Goal: Task Accomplishment & Management: Manage account settings

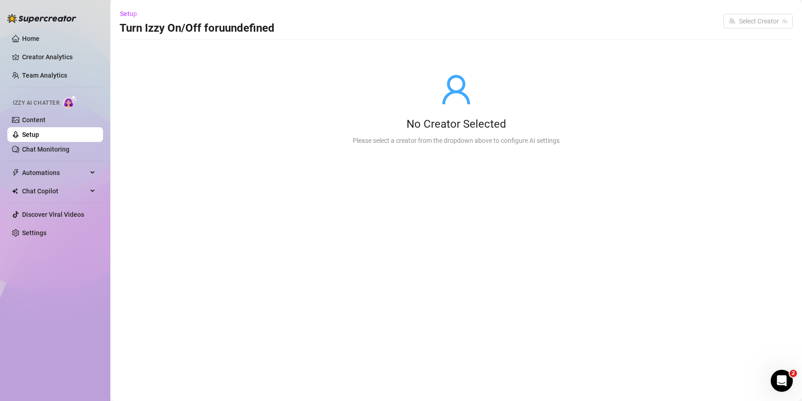
click at [453, 378] on main "Setup Turn Izzy On/Off for uundefined Select Creator No Creator Selected Please…" at bounding box center [455, 200] width 691 height 401
click at [39, 131] on link "Setup" at bounding box center [30, 134] width 17 height 7
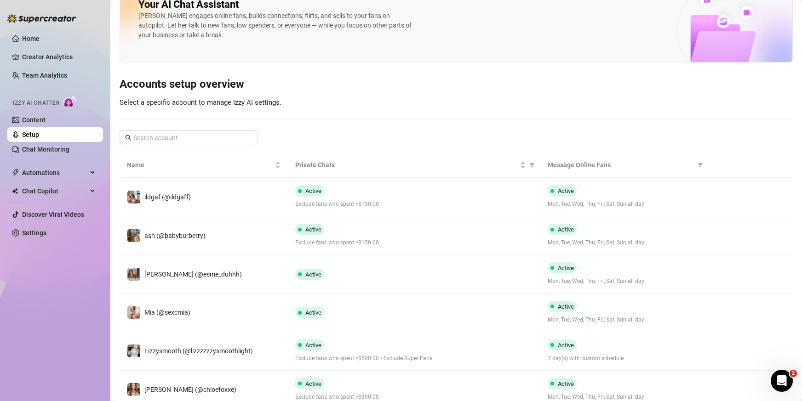
scroll to position [20, 0]
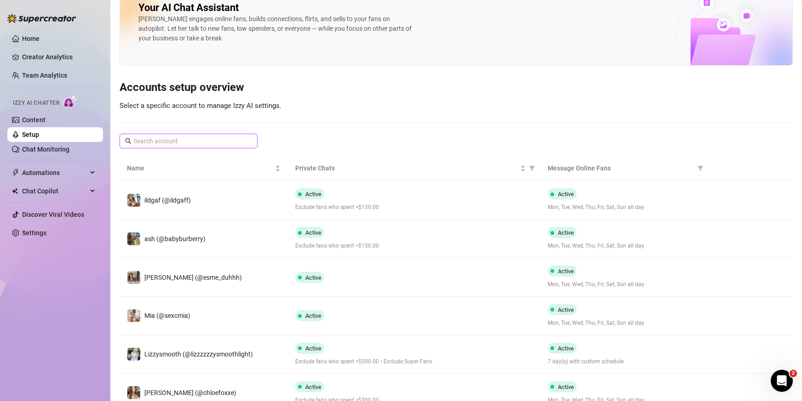
click at [208, 137] on input "text" at bounding box center [188, 141] width 111 height 10
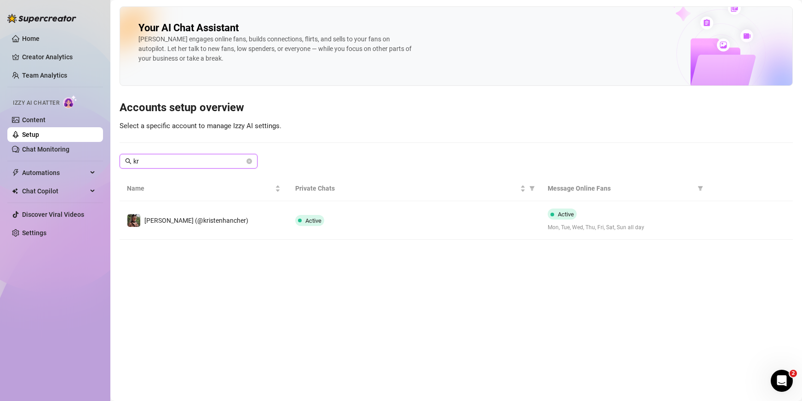
scroll to position [0, 0]
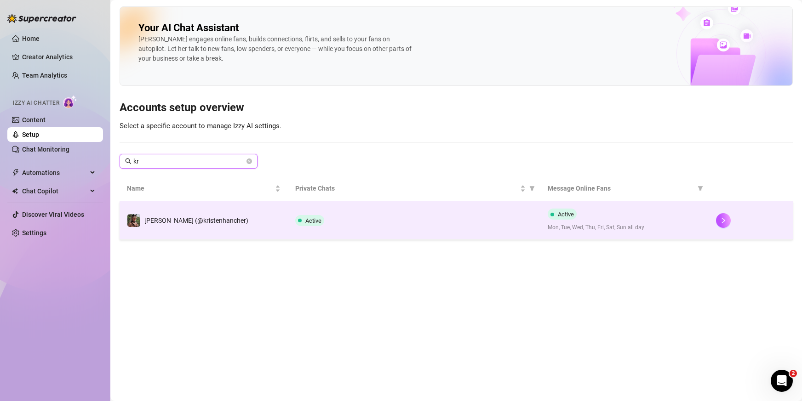
type input "kr"
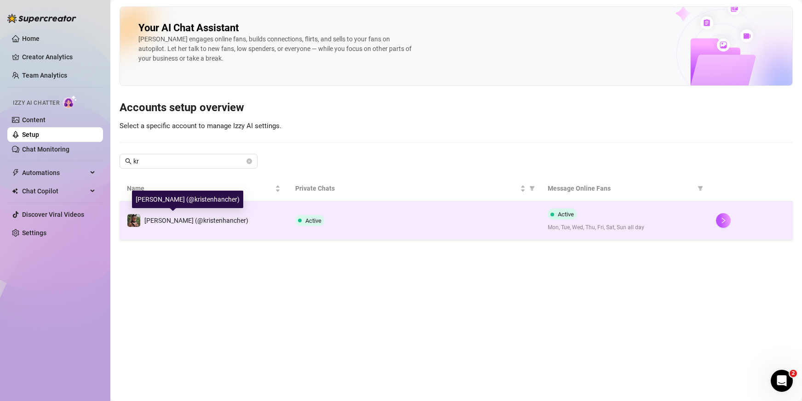
click at [201, 222] on span "[PERSON_NAME] (@kristenhancher)" at bounding box center [196, 220] width 104 height 7
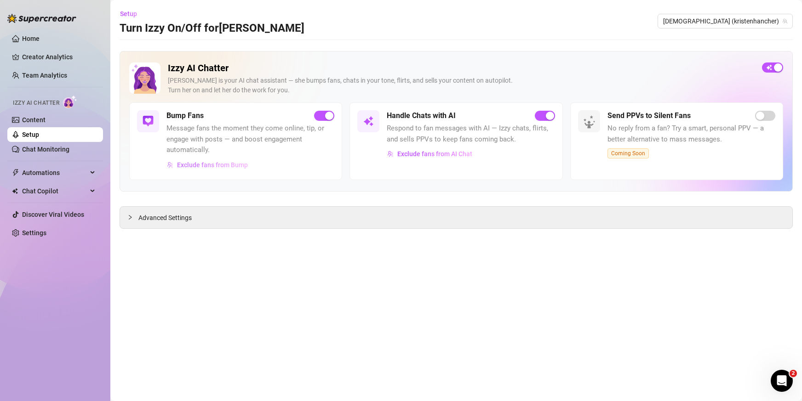
click at [185, 162] on span "Exclude fans from Bump" at bounding box center [212, 164] width 71 height 7
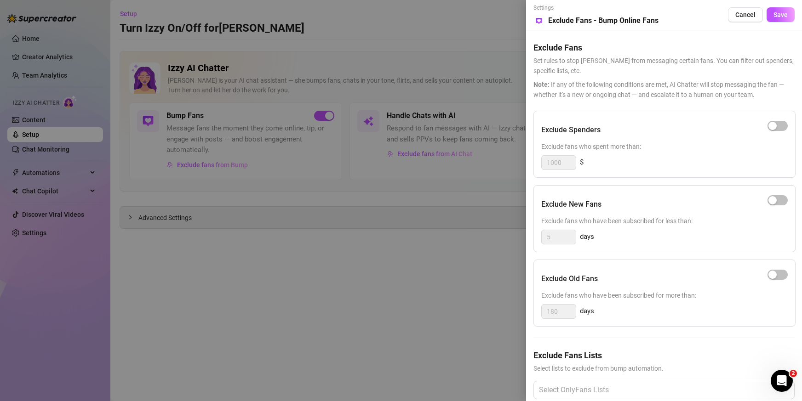
click at [283, 235] on div at bounding box center [401, 200] width 802 height 401
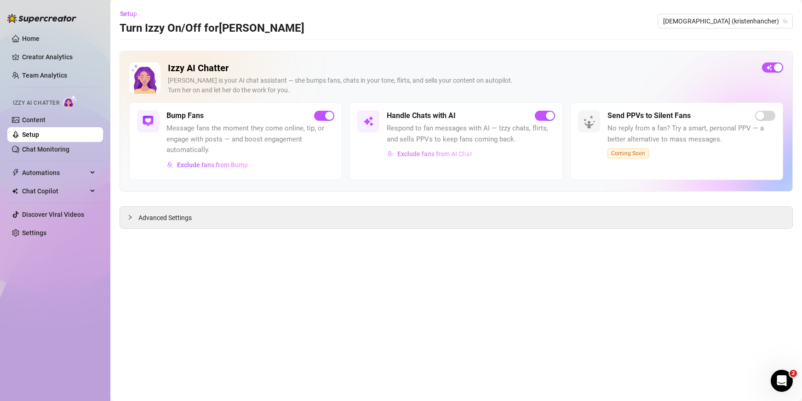
click at [403, 154] on span "Exclude fans from AI Chat" at bounding box center [434, 153] width 75 height 7
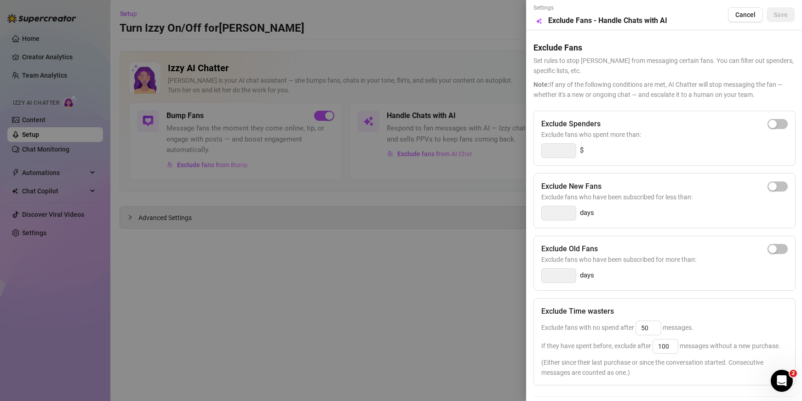
click at [319, 202] on div at bounding box center [401, 200] width 802 height 401
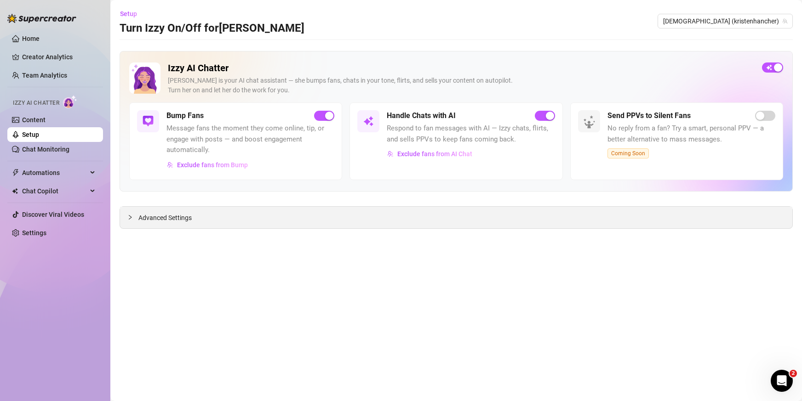
click at [184, 216] on span "Advanced Settings" at bounding box center [164, 218] width 53 height 10
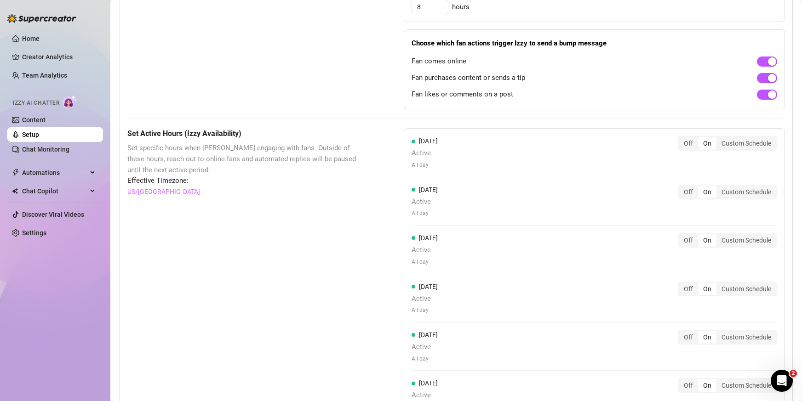
scroll to position [597, 0]
click at [39, 131] on link "Setup" at bounding box center [30, 134] width 17 height 7
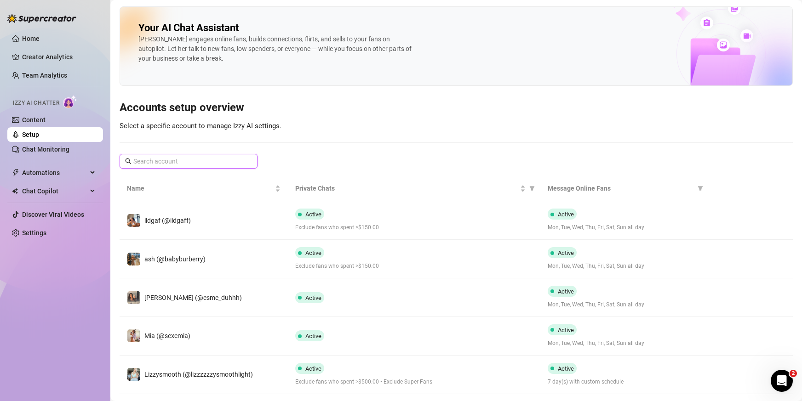
click at [180, 165] on input "text" at bounding box center [188, 161] width 111 height 10
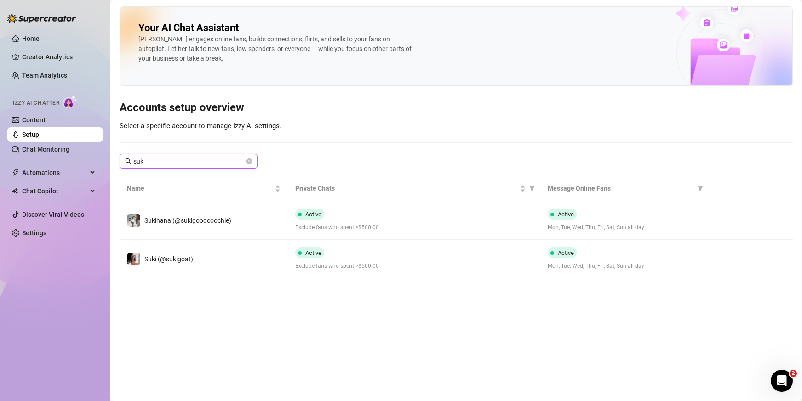
type input "suk"
